Goal: Task Accomplishment & Management: Manage account settings

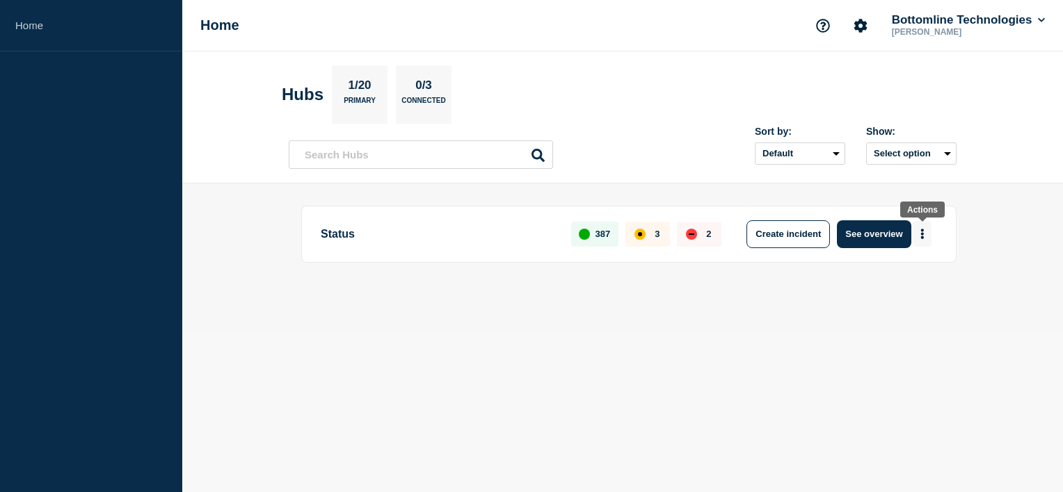
click at [921, 232] on icon "More actions" at bounding box center [922, 234] width 3 height 10
click at [912, 276] on button "Create maintenance" at bounding box center [917, 276] width 94 height 12
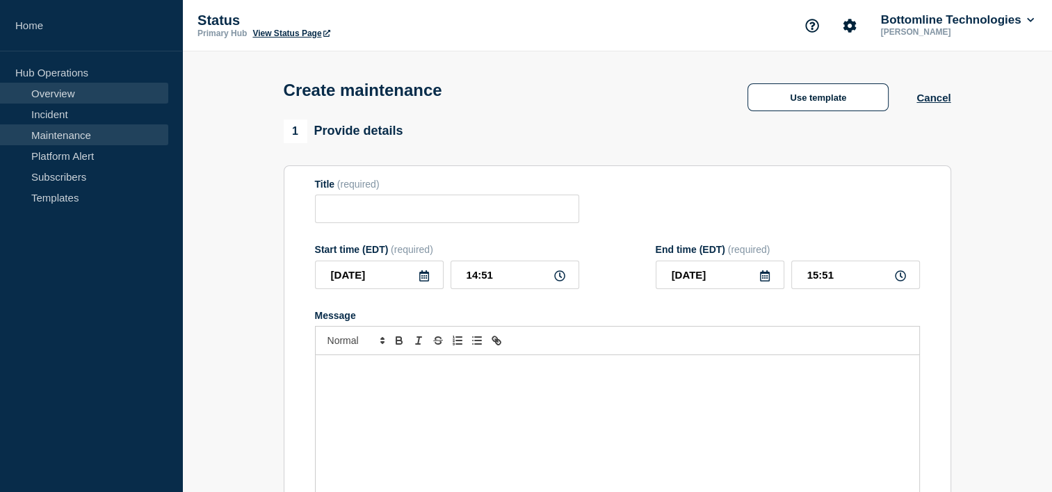
click at [41, 93] on link "Overview" at bounding box center [84, 93] width 168 height 21
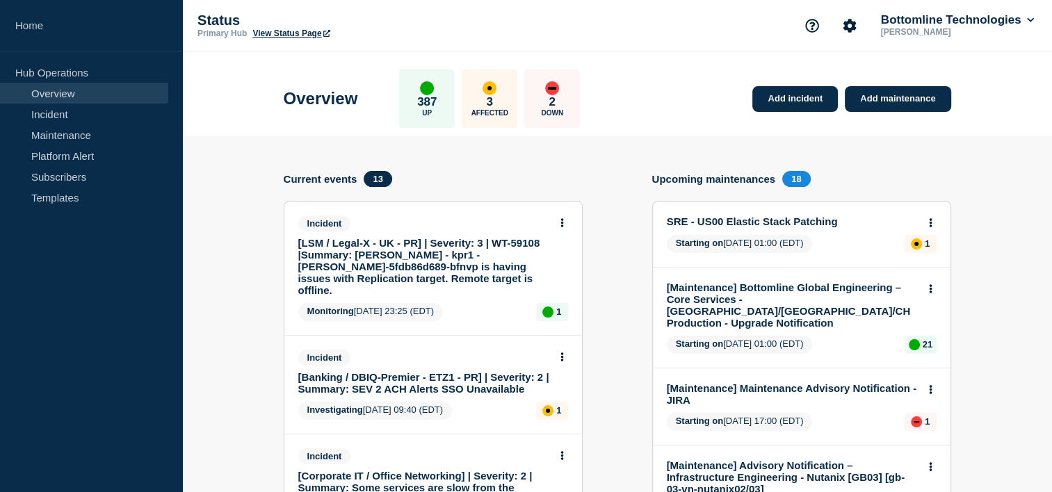
click at [717, 182] on h4 "Upcoming maintenances" at bounding box center [714, 179] width 124 height 12
click at [72, 134] on link "Maintenance" at bounding box center [84, 134] width 168 height 21
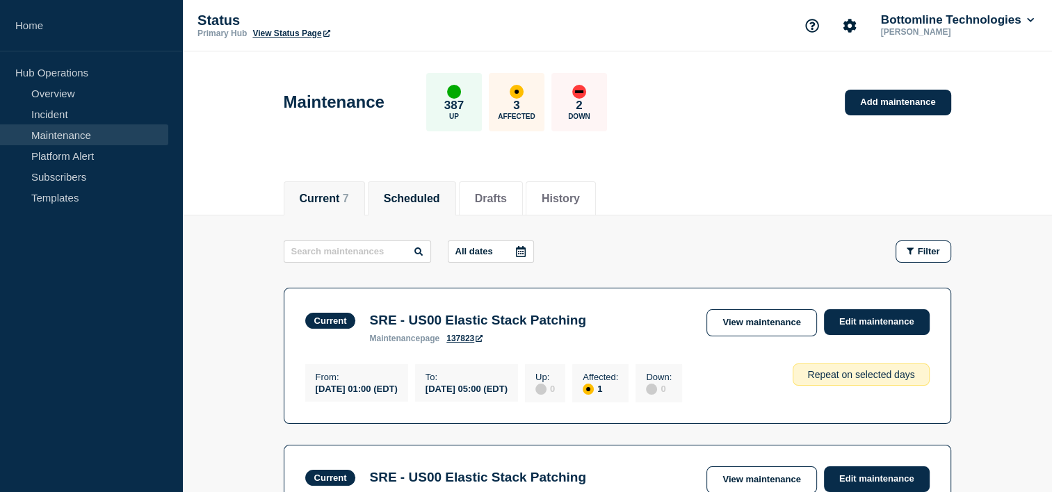
click at [412, 197] on button "Scheduled" at bounding box center [412, 199] width 56 height 13
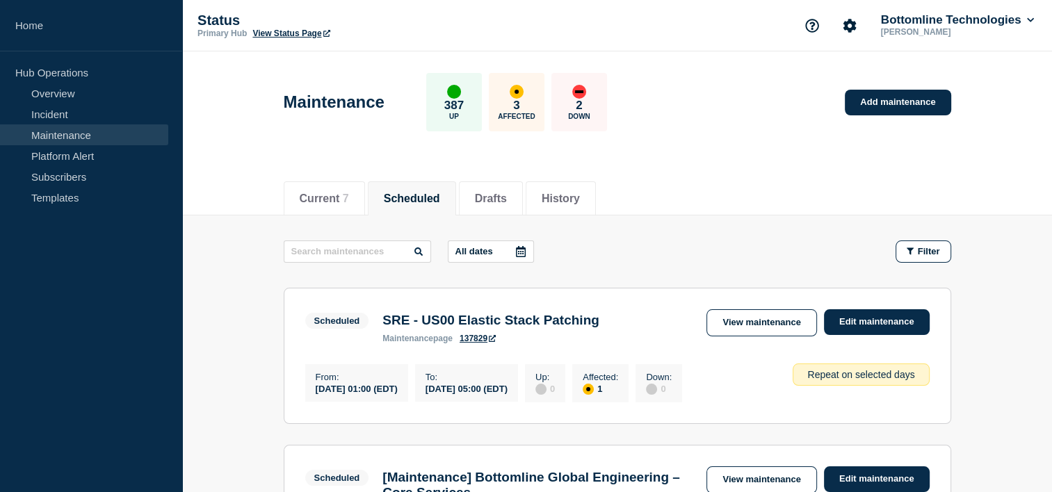
click at [520, 251] on icon at bounding box center [520, 251] width 11 height 11
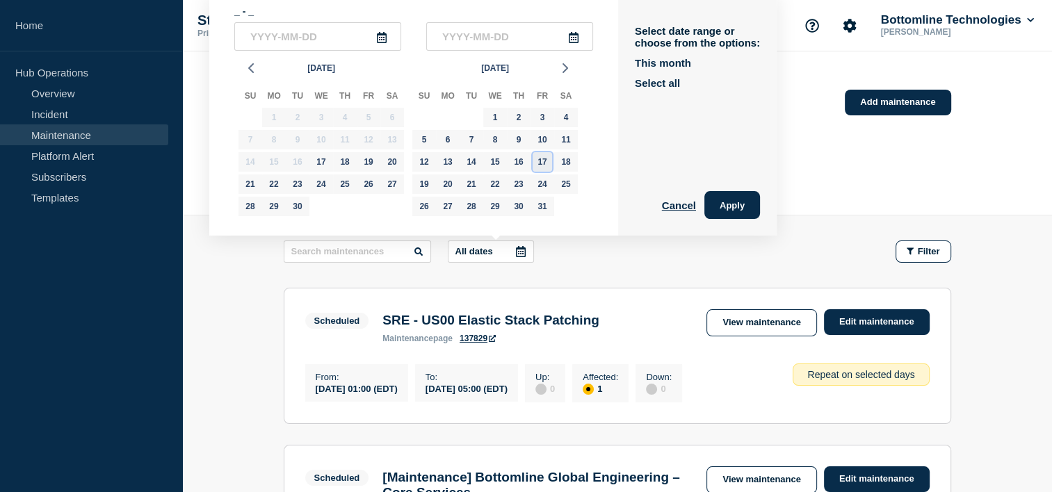
click at [542, 166] on div "17" at bounding box center [542, 161] width 19 height 19
type input "[DATE]"
click at [426, 185] on div "19" at bounding box center [423, 184] width 19 height 19
type input "[DATE]"
click at [751, 207] on button "Apply" at bounding box center [732, 205] width 56 height 28
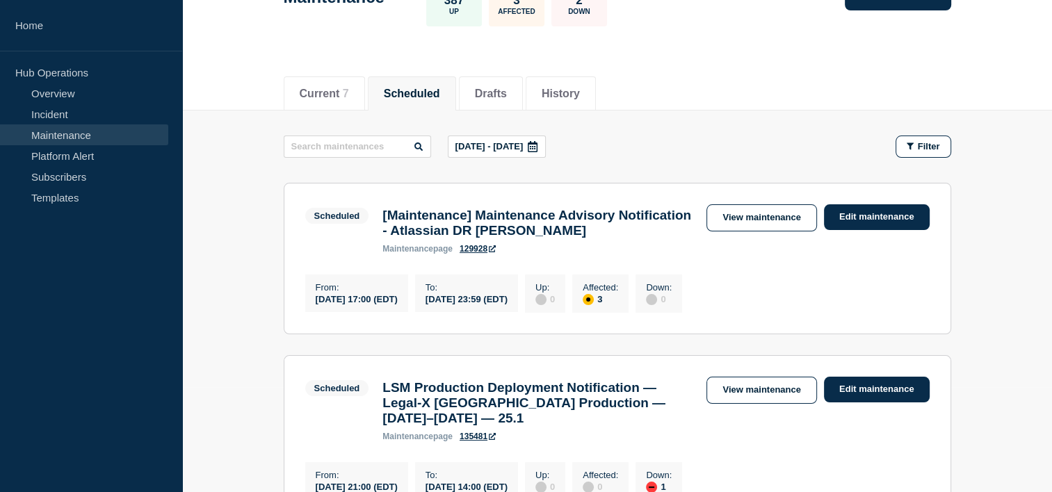
scroll to position [139, 0]
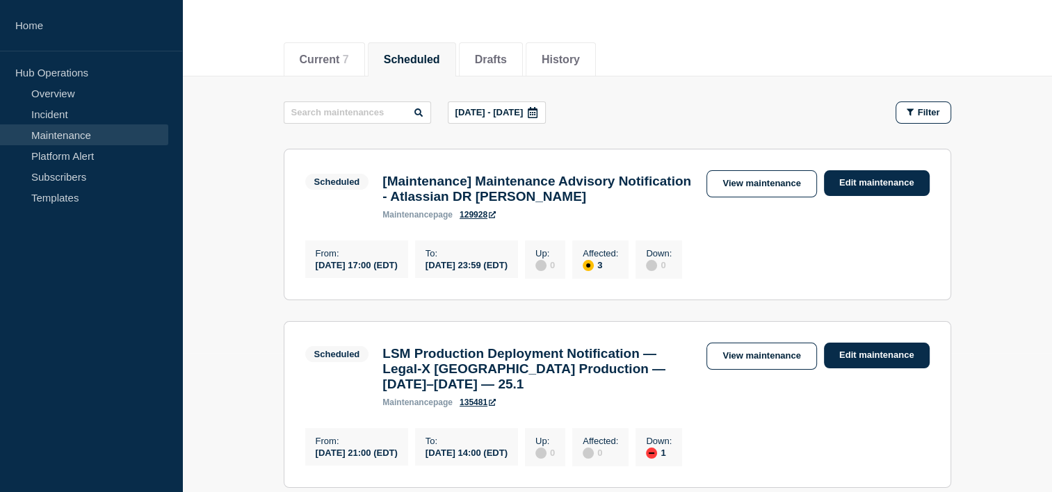
click at [484, 220] on link "129928" at bounding box center [478, 215] width 36 height 10
